Goal: Task Accomplishment & Management: Manage account settings

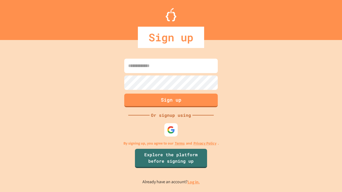
click at [194, 182] on link "Log in." at bounding box center [194, 183] width 12 height 6
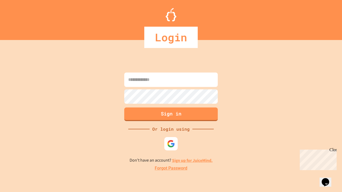
click at [171, 169] on link "Forgot Password" at bounding box center [171, 168] width 33 height 6
